Goal: Information Seeking & Learning: Learn about a topic

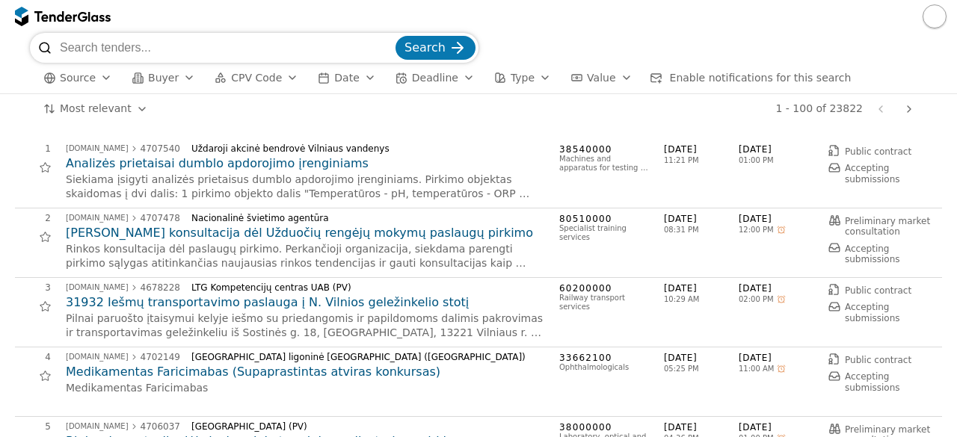
click at [121, 53] on input "search" at bounding box center [226, 48] width 333 height 30
type input "kelių remontas"
click at [425, 43] on span "Search" at bounding box center [424, 47] width 41 height 14
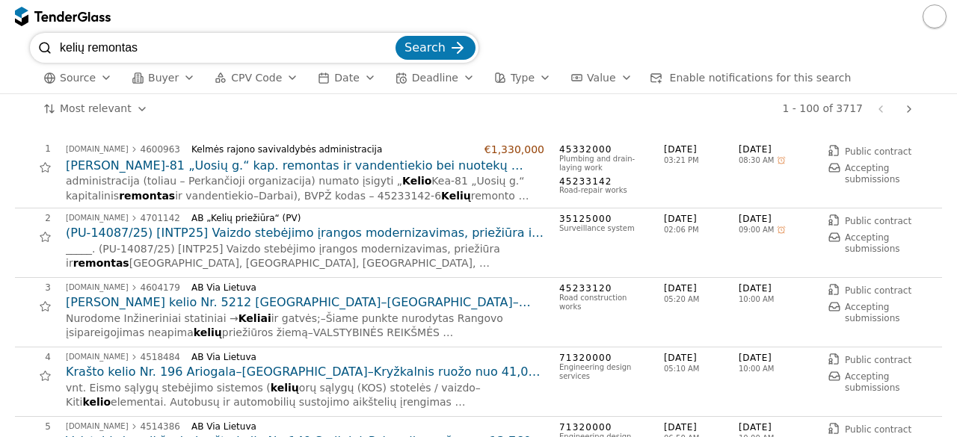
click at [437, 111] on div "1 - 100 of 3717 Previous page Next page" at bounding box center [540, 109] width 758 height 30
click at [384, 105] on div "1 - 100 of 3717 Previous page Next page" at bounding box center [540, 109] width 758 height 30
click at [260, 50] on input "kelių remontas" at bounding box center [226, 48] width 333 height 30
drag, startPoint x: 135, startPoint y: 46, endPoint x: 347, endPoint y: 40, distance: 211.7
click at [22, 51] on div "kelių remontas Search Source Buyer CPV Code Date Deadline Type Value Enable not…" at bounding box center [478, 63] width 942 height 61
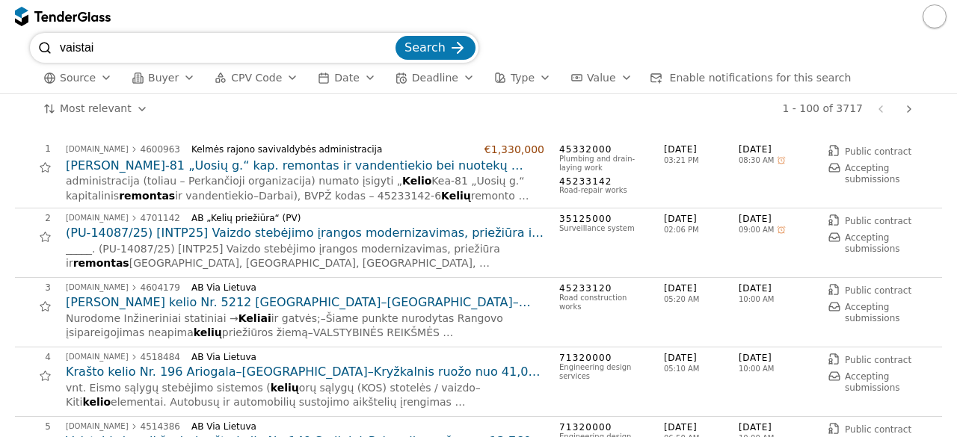
type input "vaistai"
click at [395, 36] on button "Search" at bounding box center [435, 48] width 80 height 24
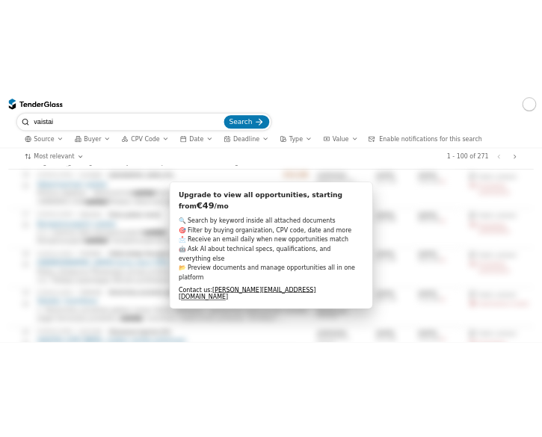
scroll to position [1009, 0]
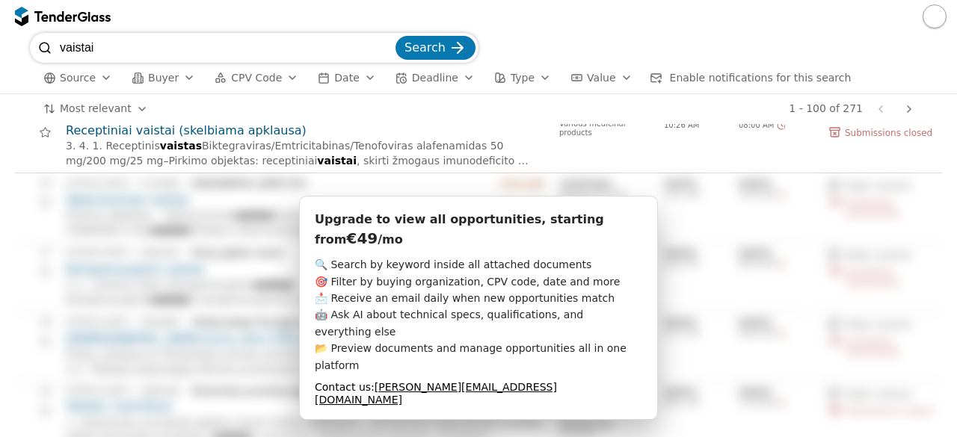
click at [931, 10] on button "button" at bounding box center [935, 16] width 24 height 24
click at [561, 25] on div at bounding box center [478, 16] width 957 height 33
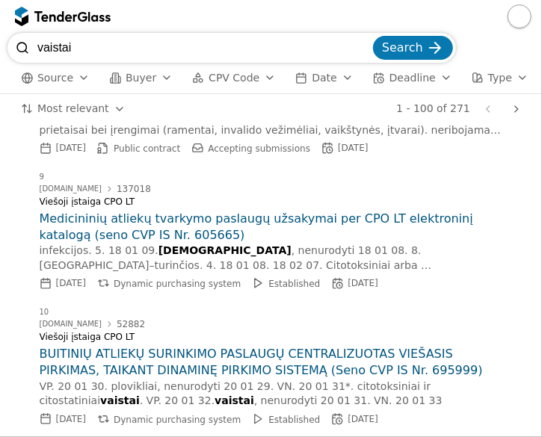
drag, startPoint x: 473, startPoint y: 199, endPoint x: 758, endPoint y: 5, distance: 344.4
click at [542, 5] on html "vaistai Search Source Buyer CPV Code Date Deadline Type Value Enable notificati…" at bounding box center [271, 218] width 542 height 437
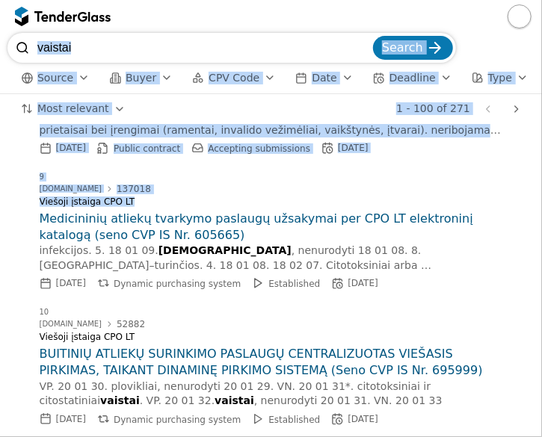
click at [428, 165] on div "8 [DOMAIN_NAME] 4269739 Lietuvos Respublikos užsienio reikalų ministerija Sveik…" at bounding box center [272, 105] width 464 height 119
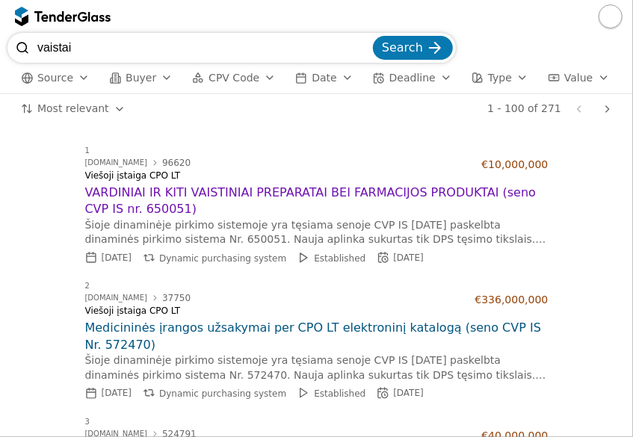
click at [541, 20] on button "button" at bounding box center [611, 16] width 24 height 24
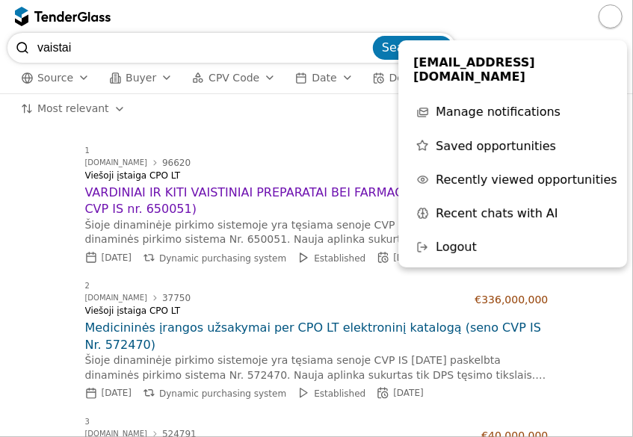
click at [498, 173] on span "Recently viewed opportunities" at bounding box center [527, 180] width 182 height 14
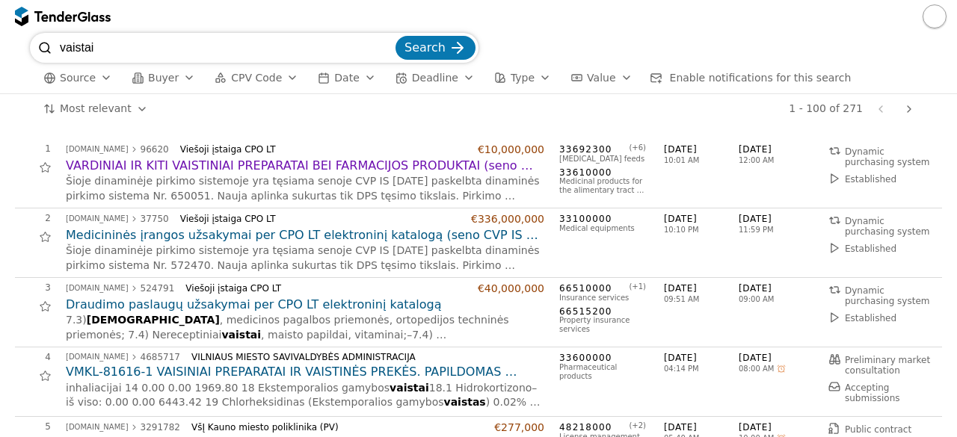
click at [532, 116] on div "1 - 100 of 271 Previous page Next page" at bounding box center [540, 109] width 758 height 30
click at [410, 158] on h2 "VARDINIAI IR KITI VAISTINIAI PREPARATAI BEI FARMACIJOS PRODUKTAI (seno CVP IS n…" at bounding box center [305, 166] width 478 height 16
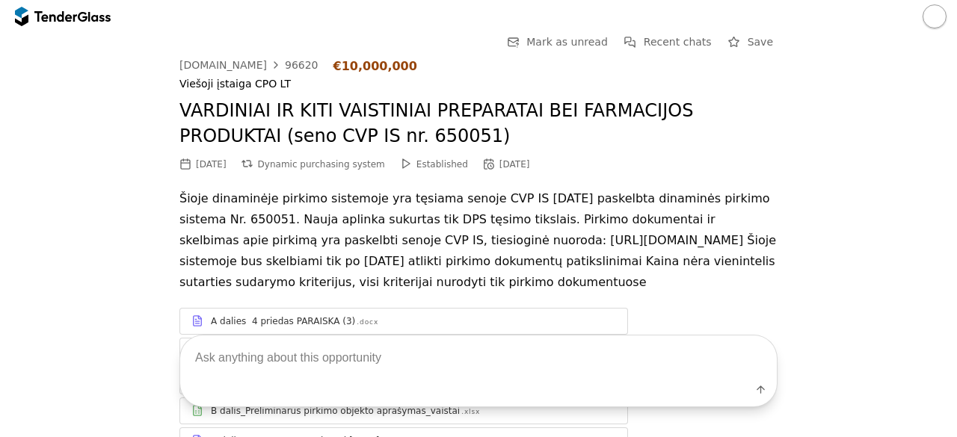
click at [426, 143] on h2 "VARDINIAI IR KITI VAISTINIAI PREPARATAI BEI FARMACIJOS PRODUKTAI (seno CVP IS n…" at bounding box center [478, 124] width 598 height 50
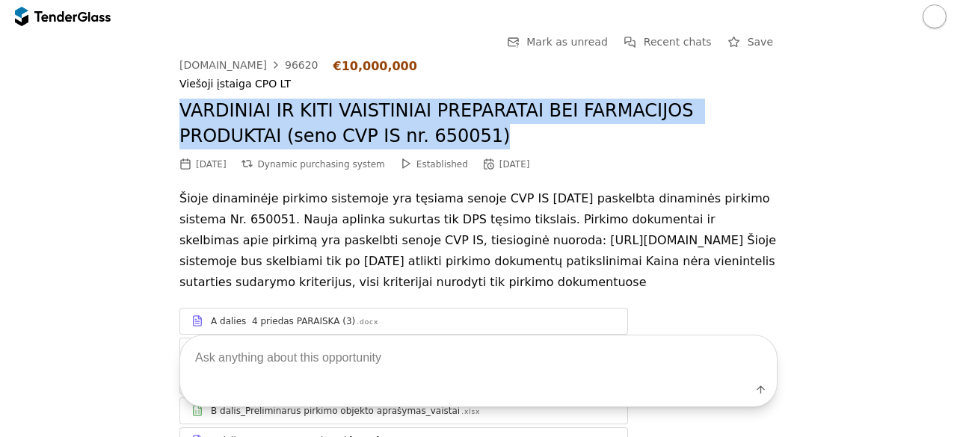
click at [426, 143] on h2 "VARDINIAI IR KITI VAISTINIAI PREPARATAI BEI FARMACIJOS PRODUKTAI (seno CVP IS n…" at bounding box center [478, 124] width 598 height 50
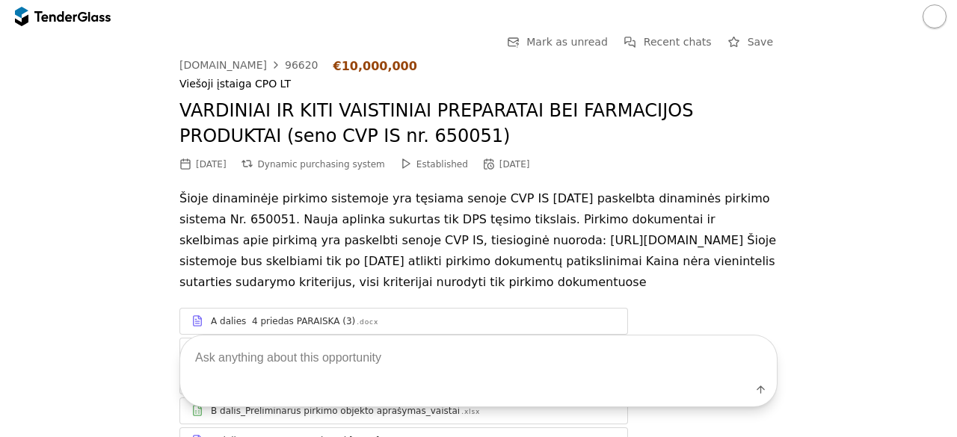
click at [354, 372] on textarea at bounding box center [478, 358] width 597 height 44
type textarea "techninės specifikacijos"
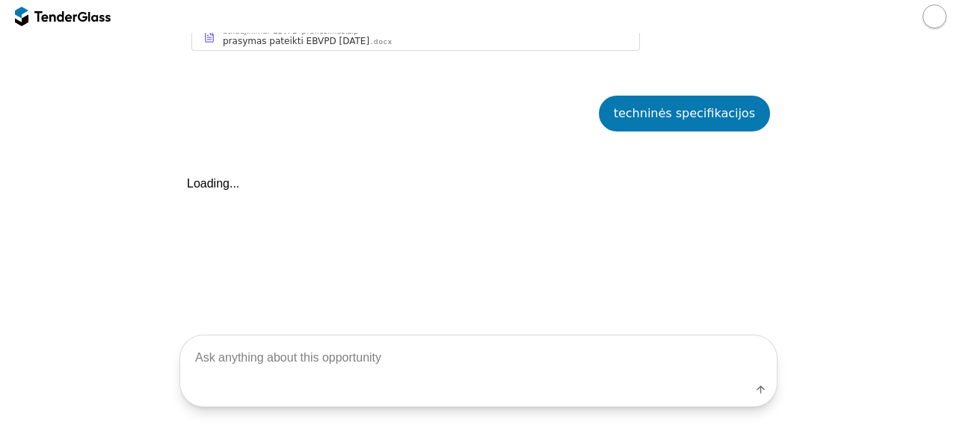
scroll to position [833, 0]
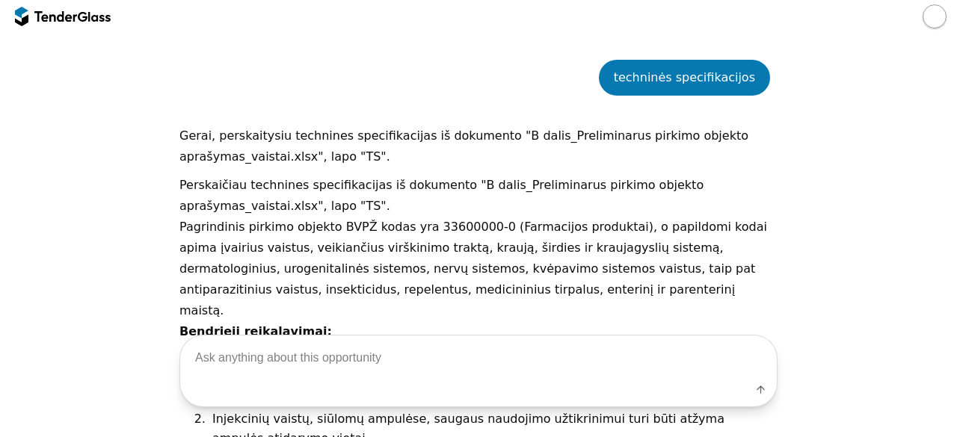
click at [541, 230] on div "Go Back Mark as unread Recent chats Save viesiejipirkimai.lt 96620 €10,000,000 …" at bounding box center [478, 36] width 942 height 1672
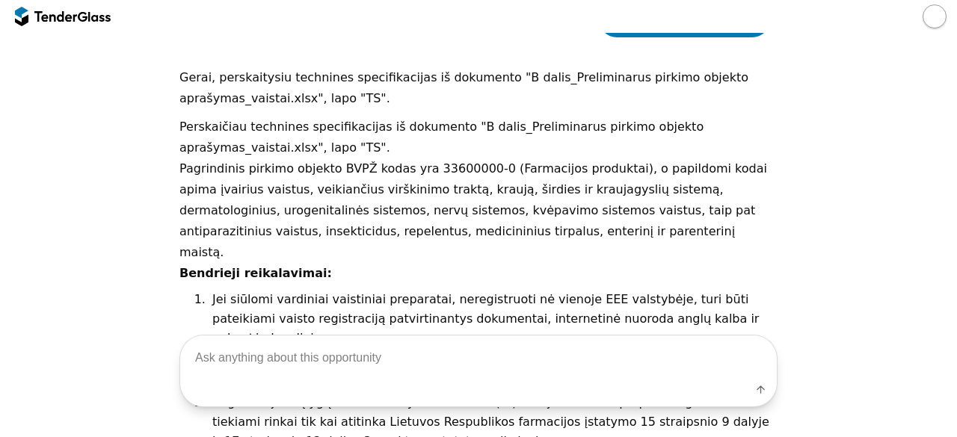
scroll to position [893, 0]
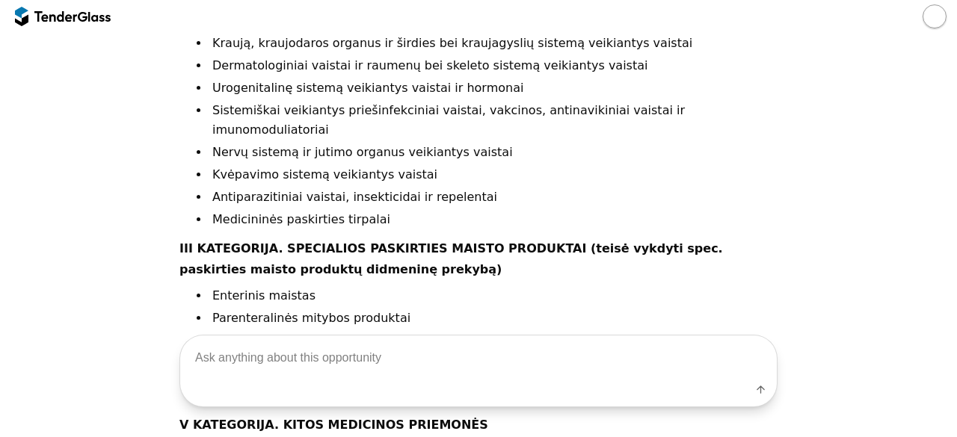
scroll to position [1881, 0]
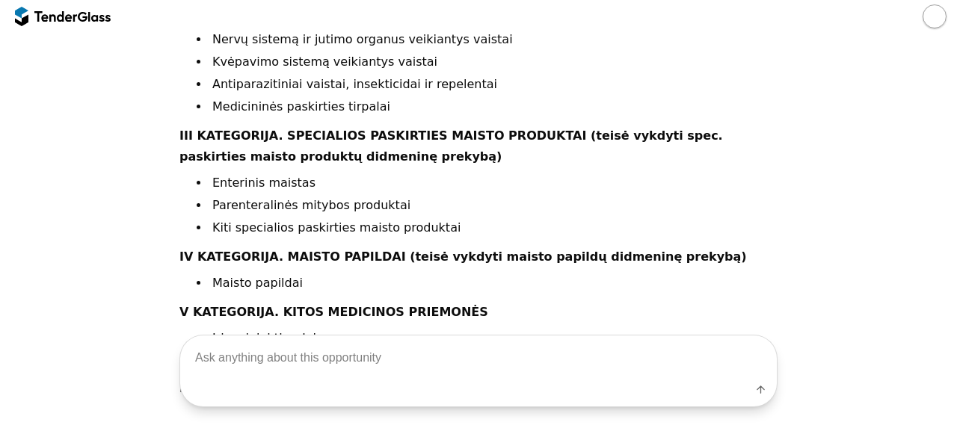
click at [96, 19] on div at bounding box center [99, 16] width 22 height 10
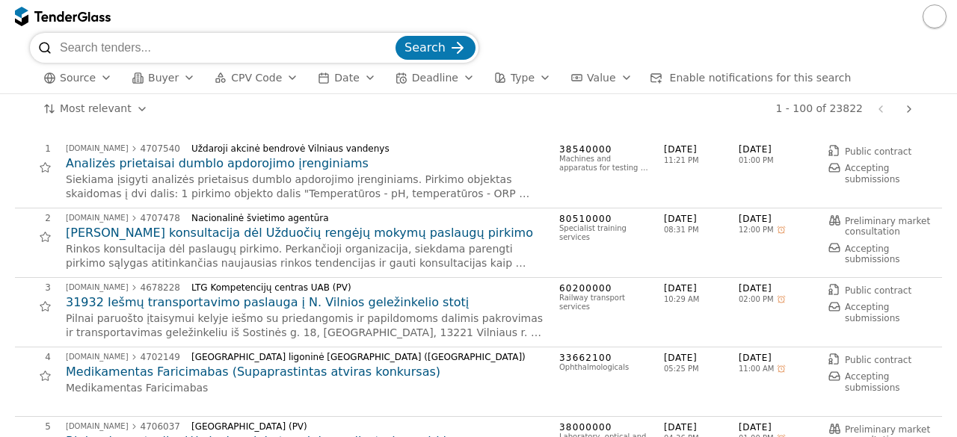
click at [335, 44] on input "search" at bounding box center [226, 48] width 333 height 30
type input "biuro prekės"
click at [435, 59] on button "Search" at bounding box center [435, 48] width 80 height 24
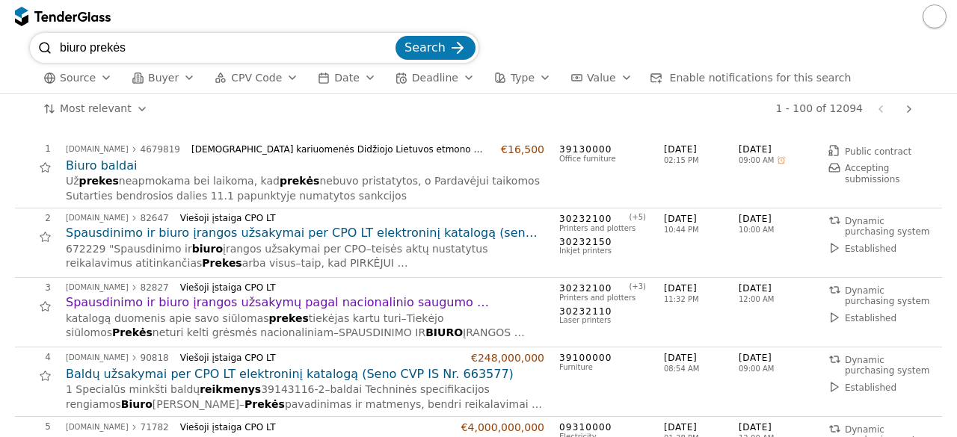
click at [317, 234] on h2 "Spausdinimo ir biuro įrangos užsakymai per CPO LT elektroninį katalogą (seno CV…" at bounding box center [305, 233] width 478 height 16
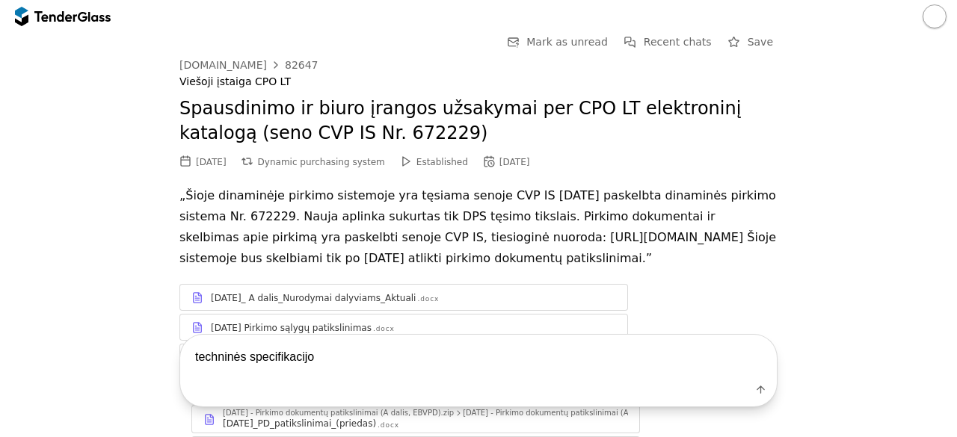
type textarea "techninės specifikacijos"
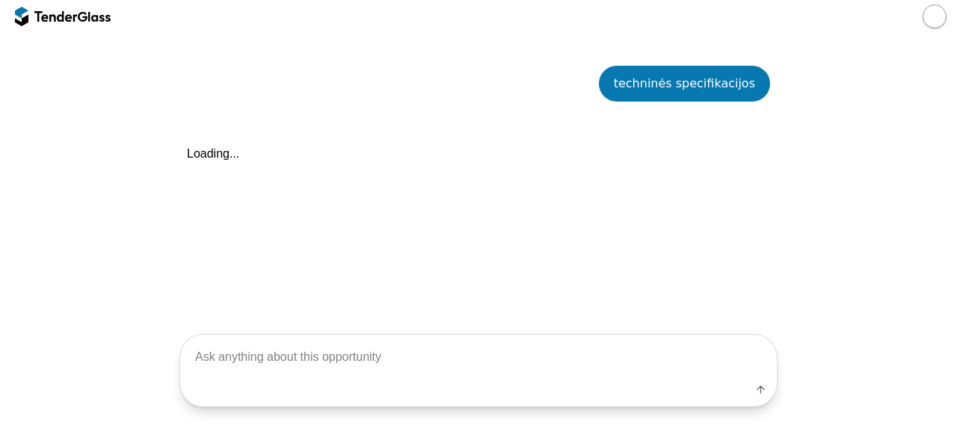
scroll to position [1568, 0]
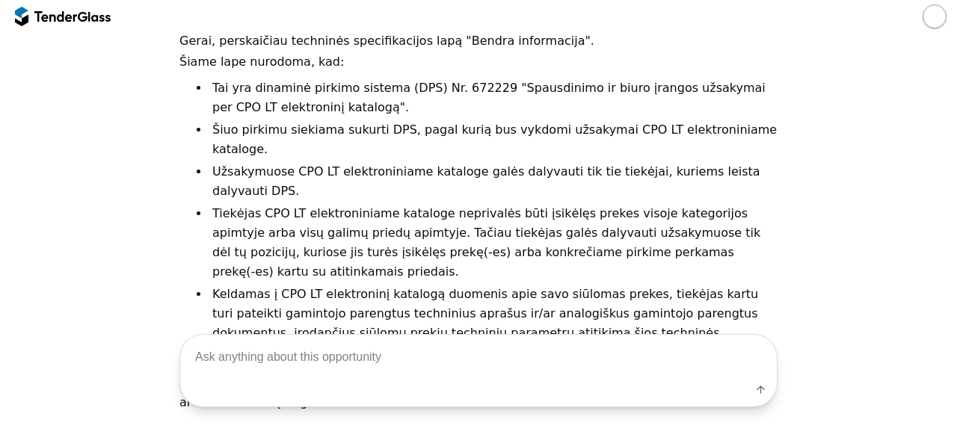
scroll to position [1748, 0]
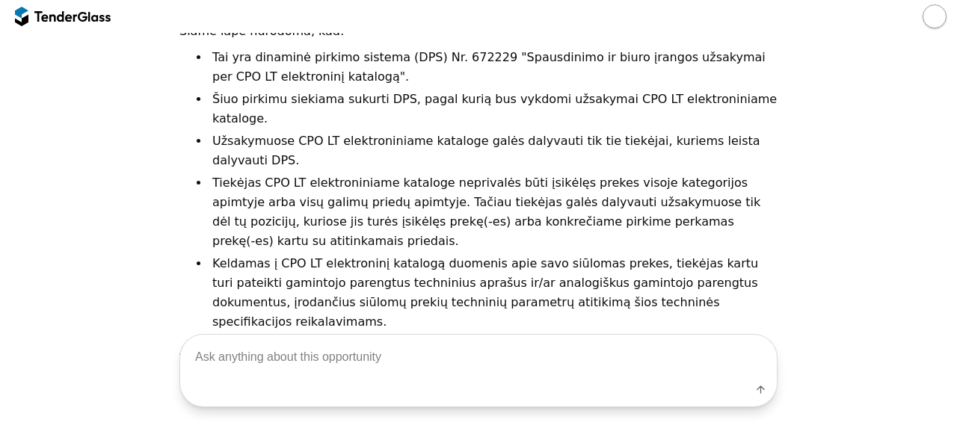
click at [362, 361] on textarea at bounding box center [478, 358] width 597 height 44
type textarea "taip"
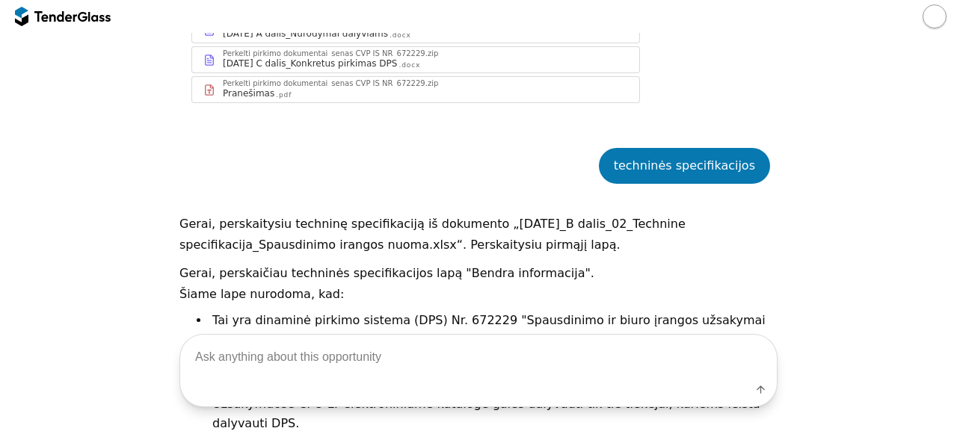
scroll to position [1414, 0]
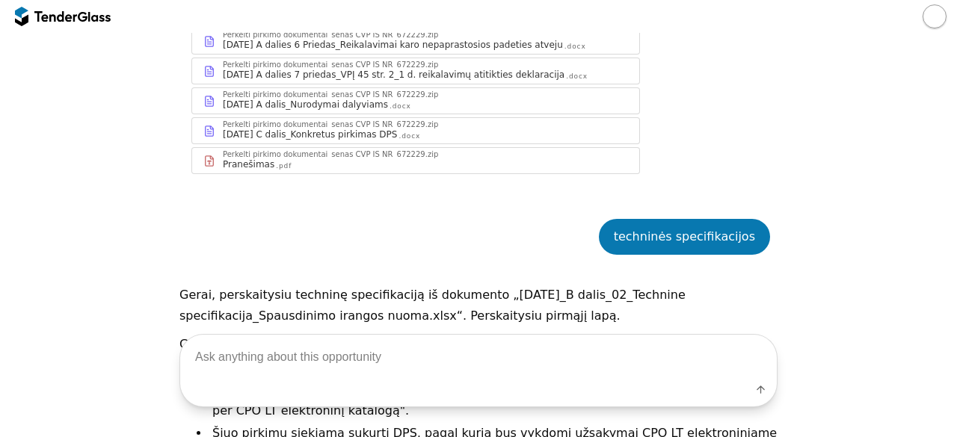
click at [90, 13] on div at bounding box center [99, 16] width 22 height 10
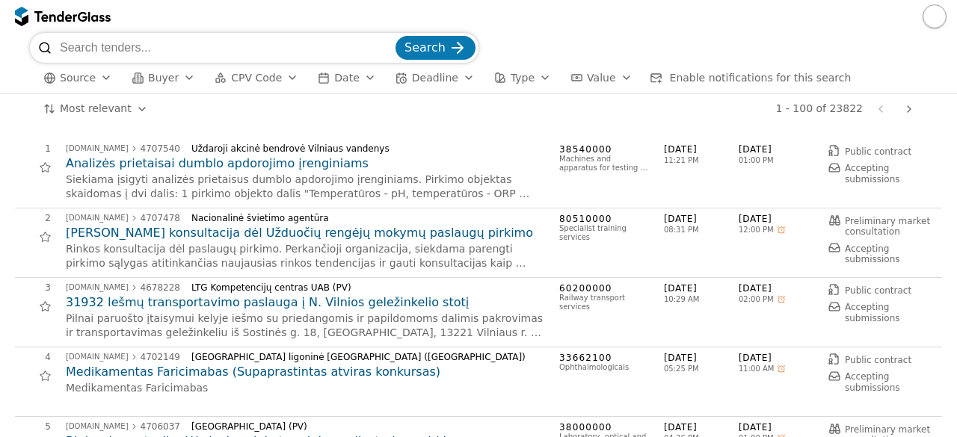
click at [205, 44] on input "search" at bounding box center [226, 48] width 333 height 30
type input "programinė įranga"
click at [437, 49] on span "Search" at bounding box center [424, 47] width 41 height 14
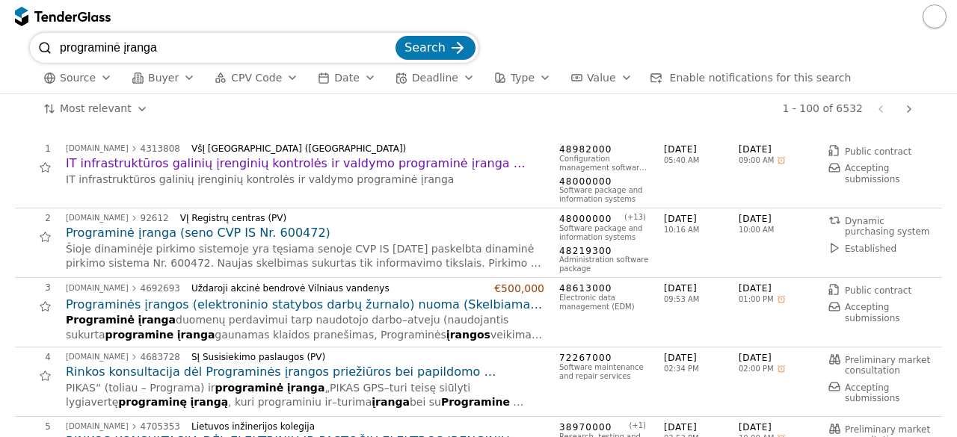
click at [434, 107] on div "1 - 100 of 6532 Previous page Next page" at bounding box center [540, 109] width 758 height 30
click at [403, 278] on div "3 viesiejipirkimai.lt 4692693 Uždaroji akcinė bendrovė Vilniaus vandenys €500,0…" at bounding box center [478, 313] width 927 height 70
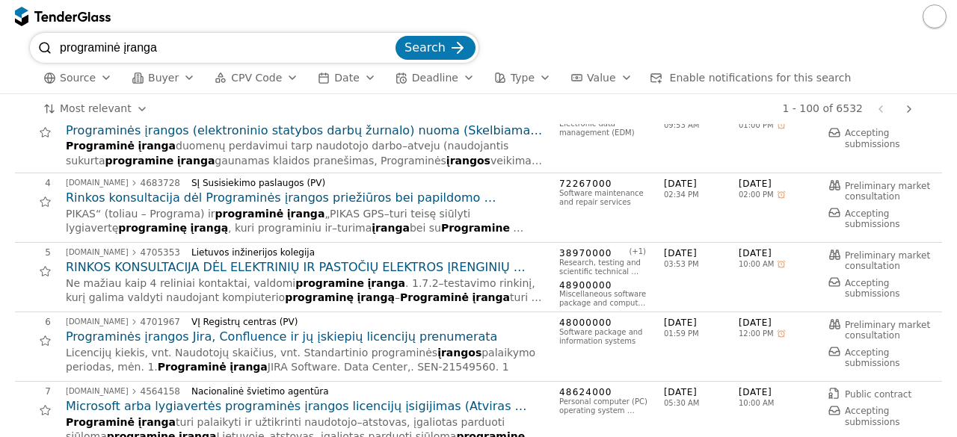
scroll to position [179, 0]
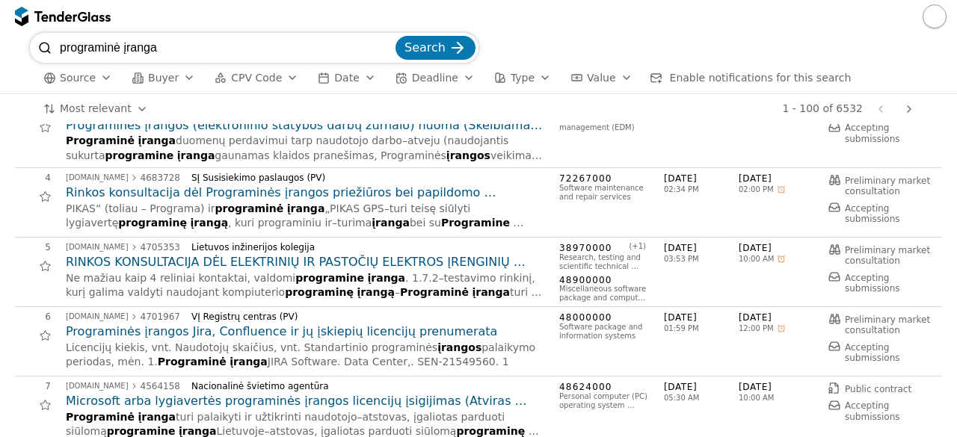
click at [305, 372] on div "6 viesiejipirkimai.lt 4701967 VĮ Registrų centras (PV) Programinės įrangos Jira…" at bounding box center [478, 342] width 927 height 70
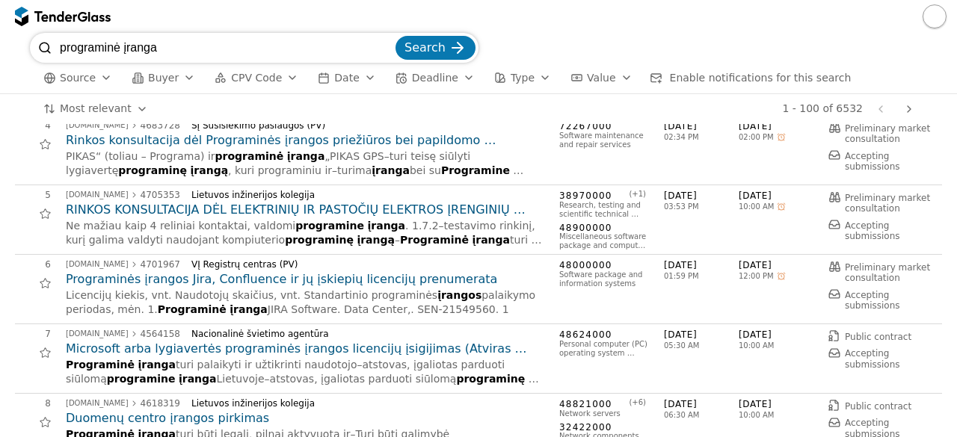
scroll to position [121, 0]
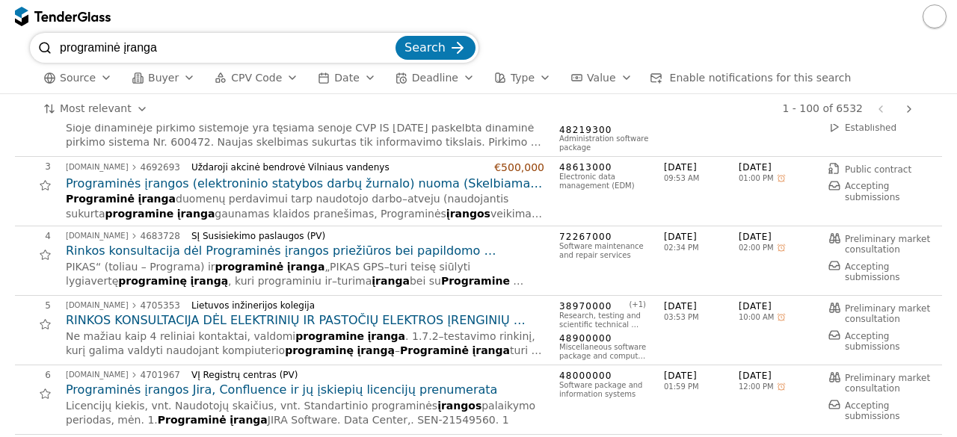
click at [361, 185] on h2 "Programinės įrangos (elektroninio statybos darbų žurnalo) nuoma (Skelbiama apkl…" at bounding box center [305, 184] width 478 height 16
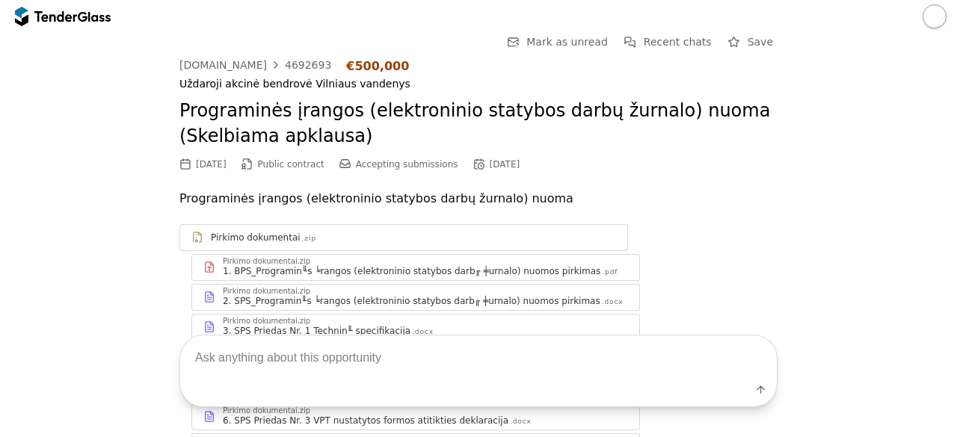
click at [363, 344] on textarea at bounding box center [478, 358] width 597 height 44
type textarea "techninės specifikacijos"
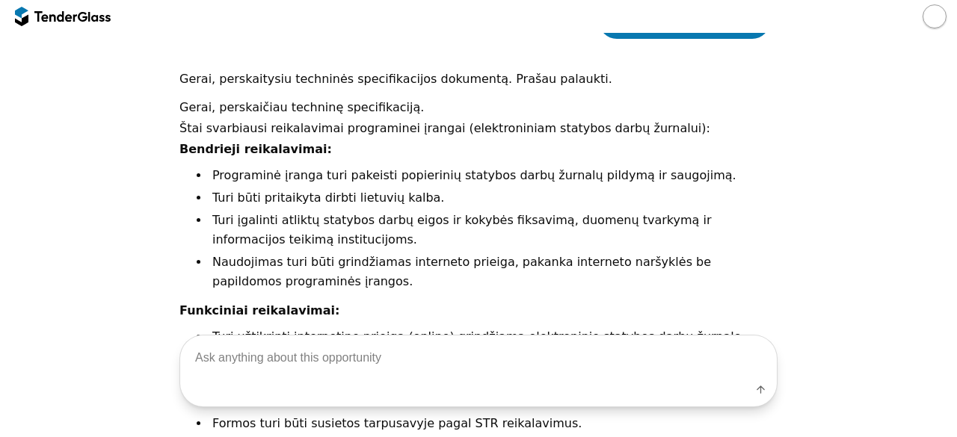
scroll to position [537, 0]
